Goal: Task Accomplishment & Management: Use online tool/utility

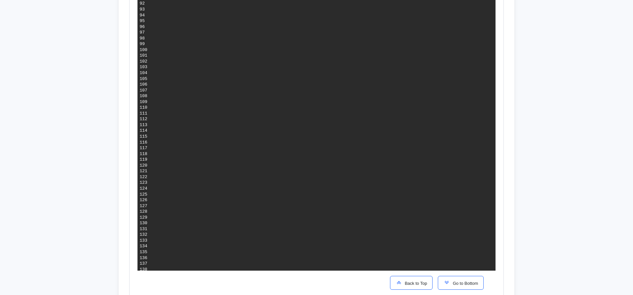
scroll to position [1177, 0]
click at [446, 281] on img "button" at bounding box center [446, 283] width 7 height 7
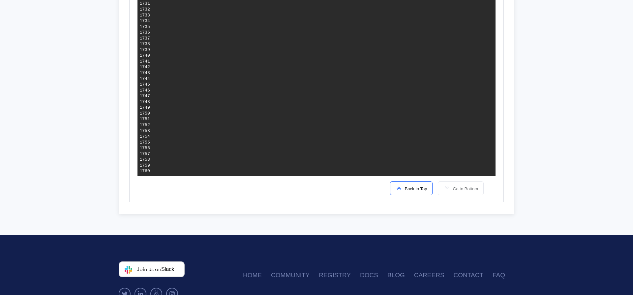
scroll to position [1522, 0]
drag, startPoint x: 344, startPoint y: 43, endPoint x: 290, endPoint y: 43, distance: 54.4
copy span "prd-core-admin-do-k8s"
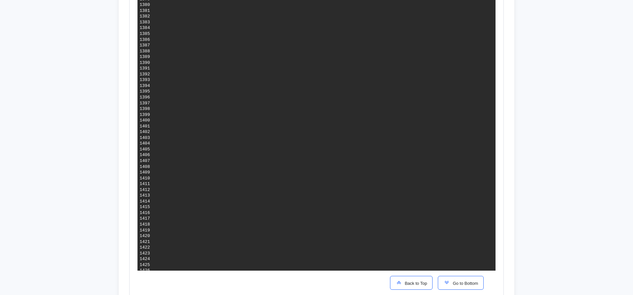
scroll to position [433, 0]
click at [415, 284] on span "Back to Top" at bounding box center [414, 283] width 25 height 5
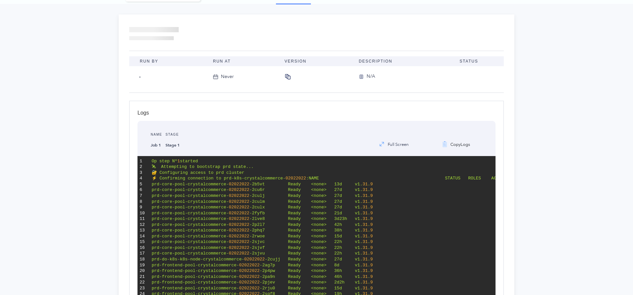
scroll to position [0, 0]
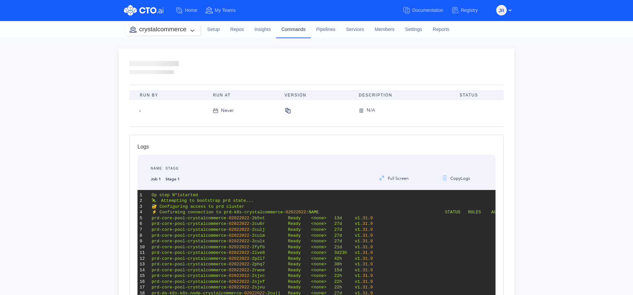
click at [294, 30] on link "Commands" at bounding box center [293, 29] width 35 height 17
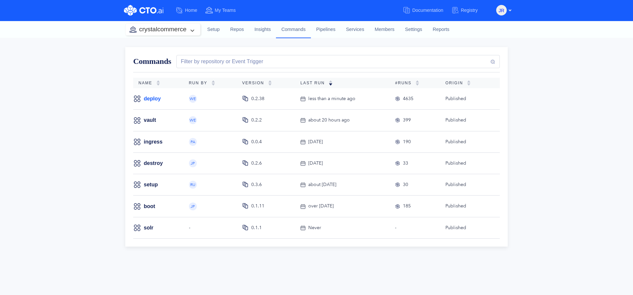
click at [154, 99] on link "deploy" at bounding box center [152, 98] width 17 height 7
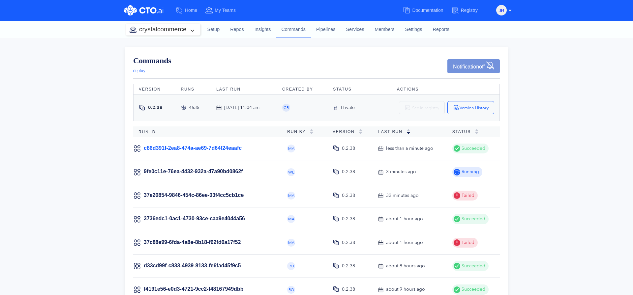
click at [233, 147] on link "c86d391f-2ea8-474a-ae69-7d64f24eaafc" at bounding box center [193, 148] width 98 height 6
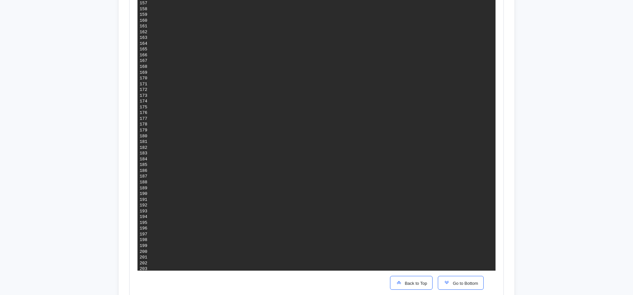
click at [459, 284] on span "Go to Bottom" at bounding box center [464, 283] width 28 height 5
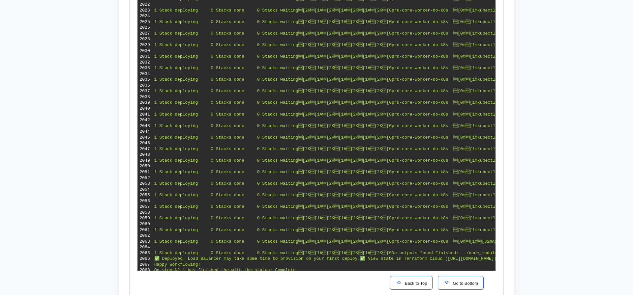
click at [408, 281] on span "Back to Top" at bounding box center [414, 283] width 25 height 5
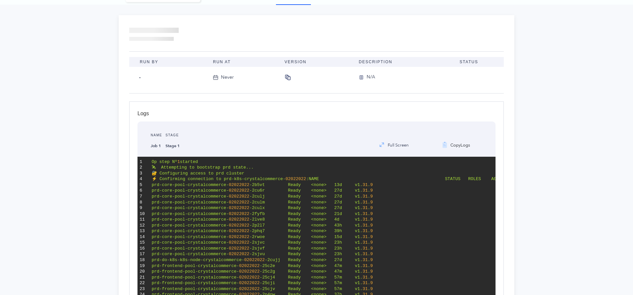
scroll to position [0, 0]
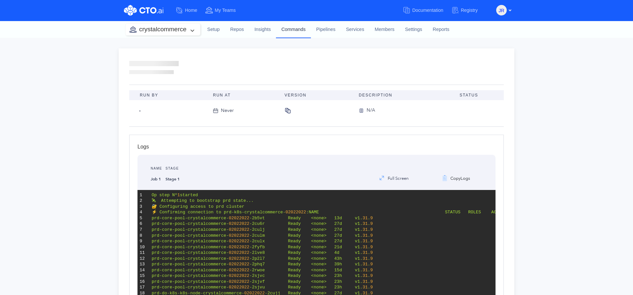
click at [287, 28] on link "Commands" at bounding box center [293, 29] width 35 height 17
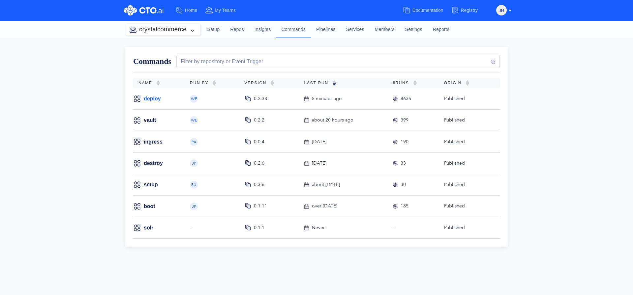
click at [144, 97] on link "deploy" at bounding box center [152, 98] width 17 height 7
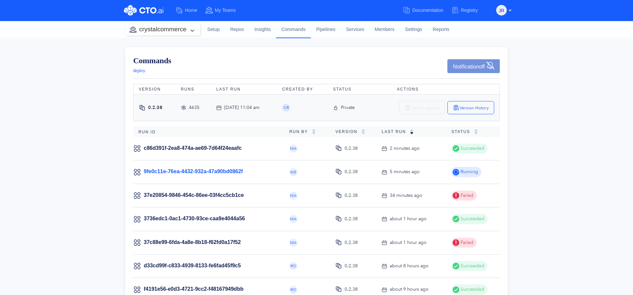
click at [227, 174] on link "9fe0c11e-76ea-4432-932a-47a90bd0862f" at bounding box center [193, 172] width 99 height 6
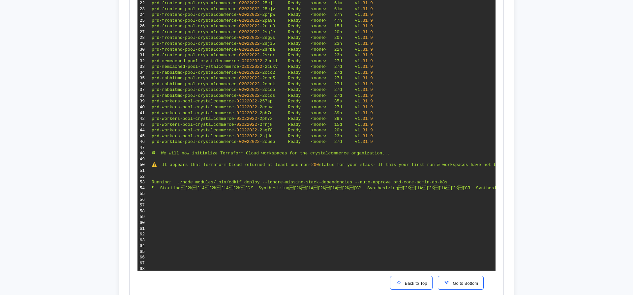
scroll to position [321, 0]
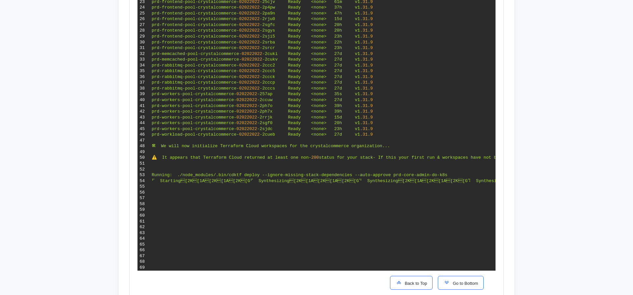
click at [456, 280] on button "Go to Bottom" at bounding box center [461, 283] width 46 height 14
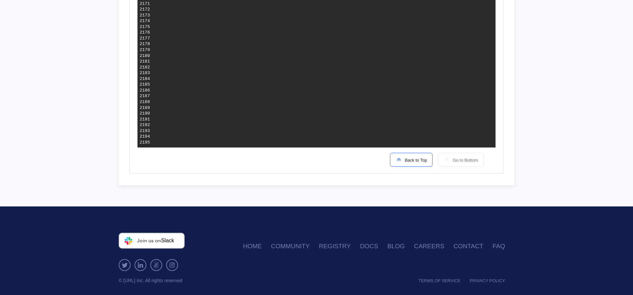
scroll to position [1186, 0]
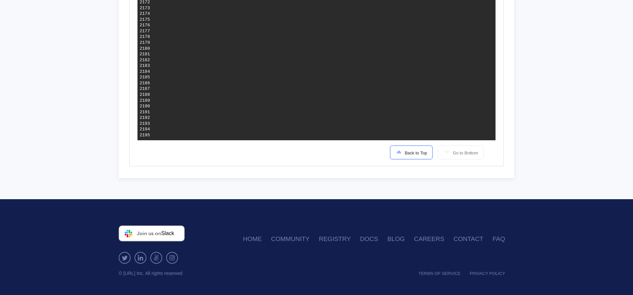
click at [402, 155] on span "Back to Top" at bounding box center [414, 153] width 25 height 5
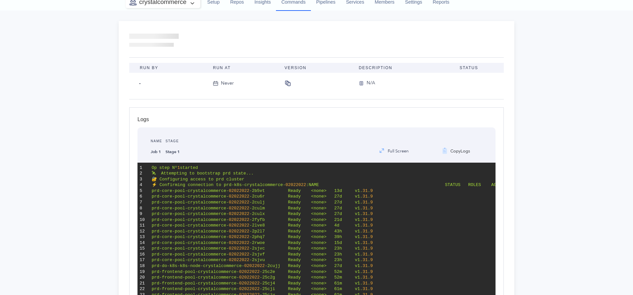
scroll to position [0, 0]
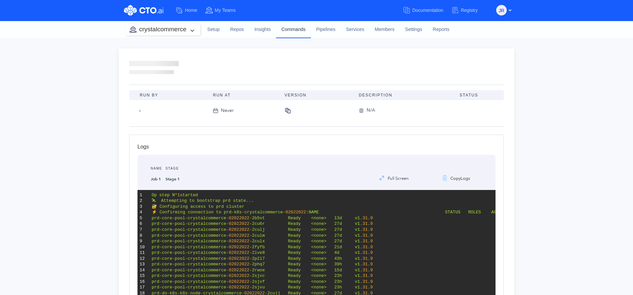
click at [288, 31] on link "Commands" at bounding box center [293, 29] width 35 height 17
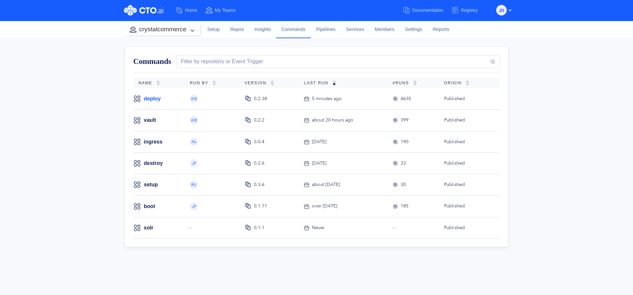
click at [156, 102] on link "deploy" at bounding box center [152, 98] width 17 height 7
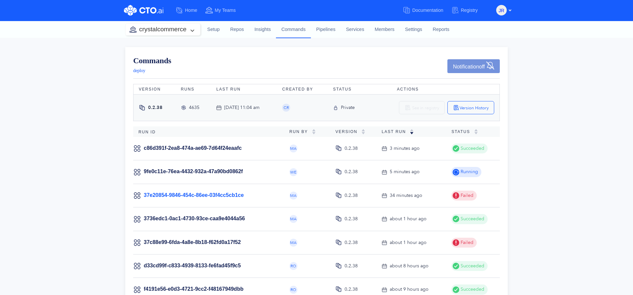
click at [228, 193] on link "37e20854-9846-454c-86ee-03f4cc5cb1ce" at bounding box center [194, 196] width 100 height 6
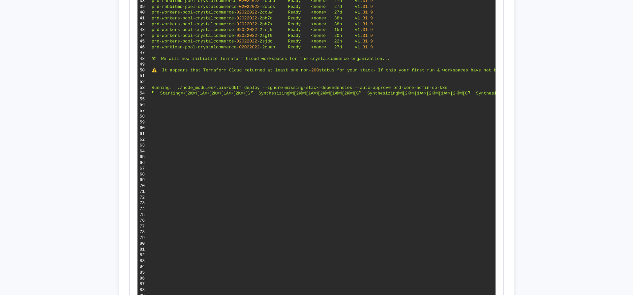
scroll to position [424, 0]
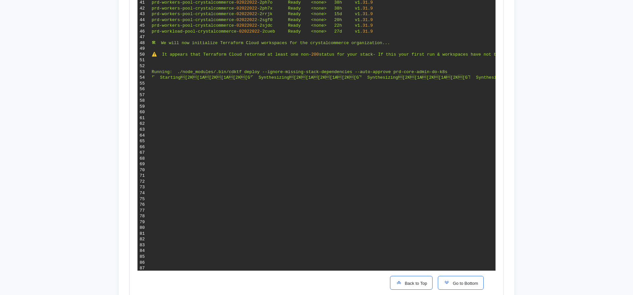
click at [421, 285] on span "Back to Top" at bounding box center [414, 283] width 25 height 5
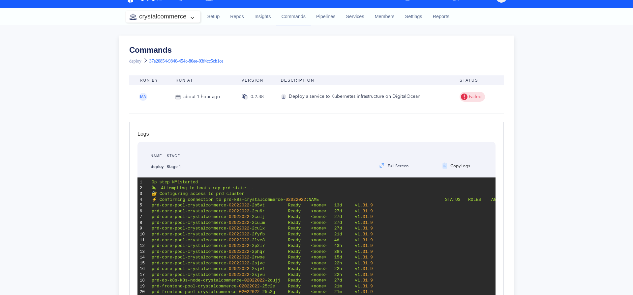
scroll to position [0, 0]
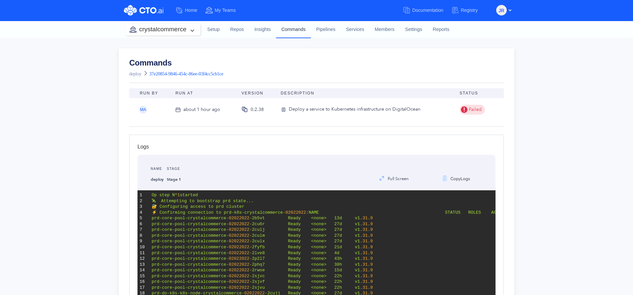
click at [299, 31] on link "Commands" at bounding box center [293, 29] width 35 height 17
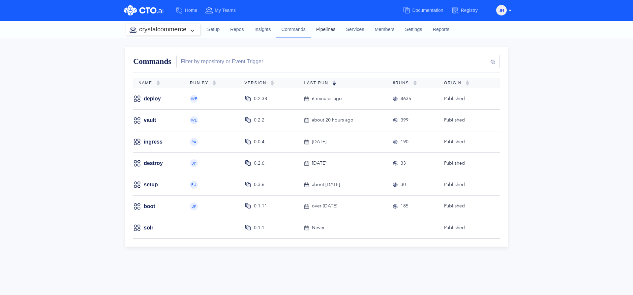
click at [327, 30] on link "Pipelines" at bounding box center [326, 30] width 30 height 18
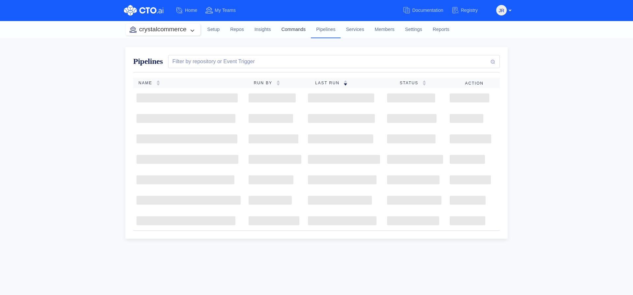
click at [297, 30] on link "Commands" at bounding box center [293, 30] width 35 height 18
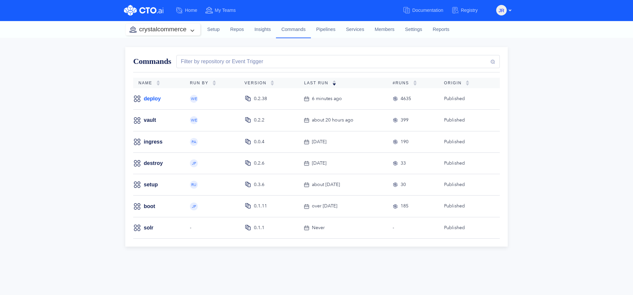
click at [151, 99] on link "deploy" at bounding box center [152, 98] width 17 height 7
